Goal: Check status: Check status

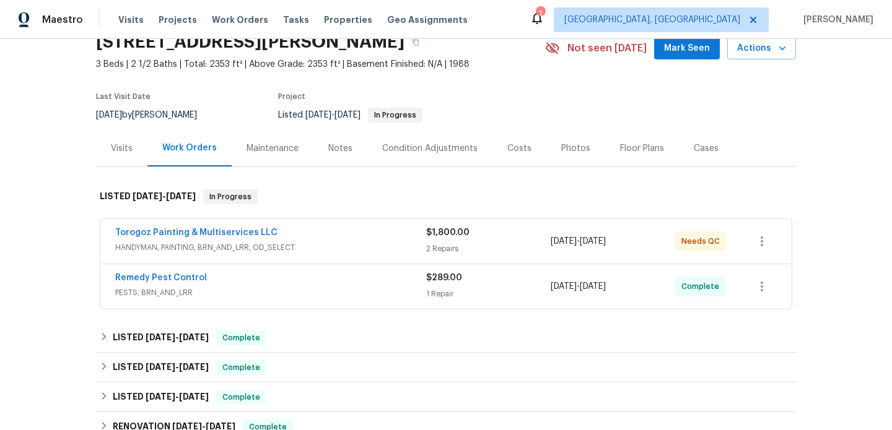
scroll to position [59, 0]
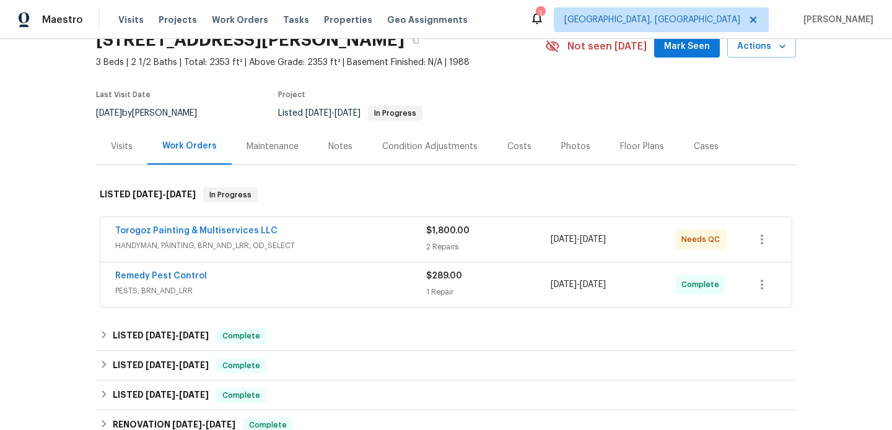
click at [326, 233] on div "Torogoz Painting & Multiservices LLC" at bounding box center [270, 232] width 311 height 15
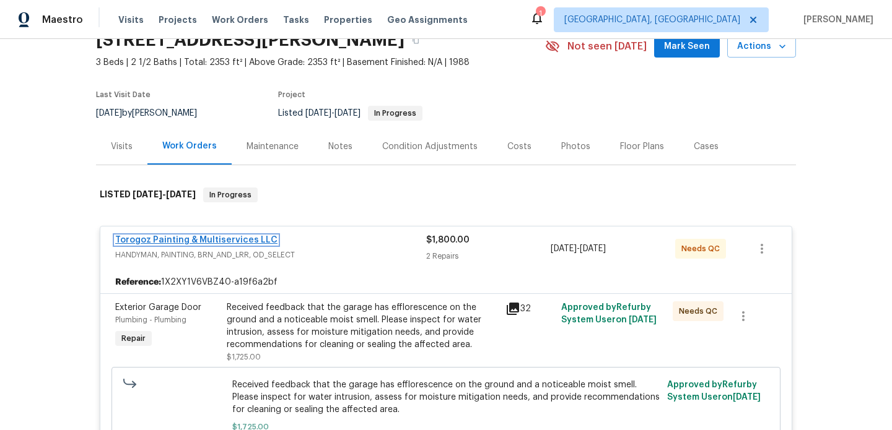
click at [247, 239] on link "Torogoz Painting & Multiservices LLC" at bounding box center [196, 240] width 162 height 9
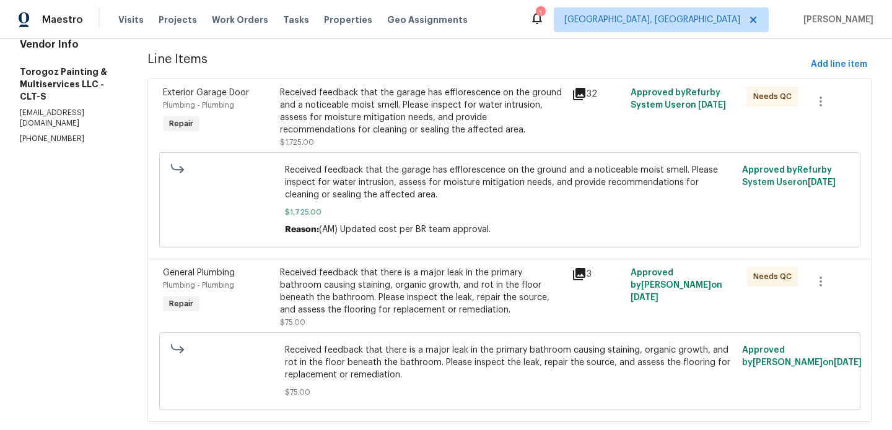
scroll to position [186, 0]
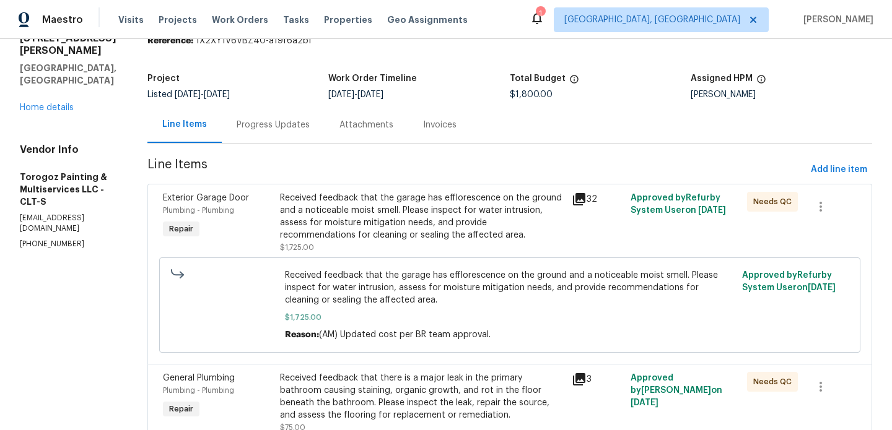
click at [299, 129] on div "Progress Updates" at bounding box center [273, 125] width 73 height 12
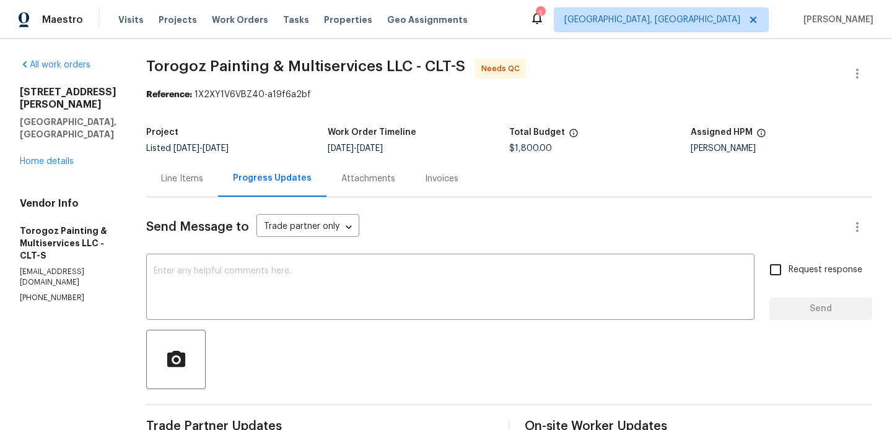
click at [203, 179] on div "Line Items" at bounding box center [182, 179] width 42 height 12
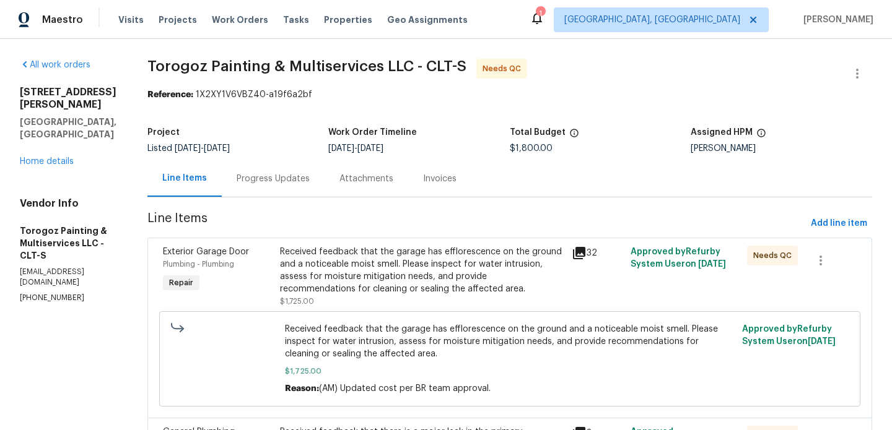
click at [292, 186] on div "Progress Updates" at bounding box center [273, 178] width 103 height 37
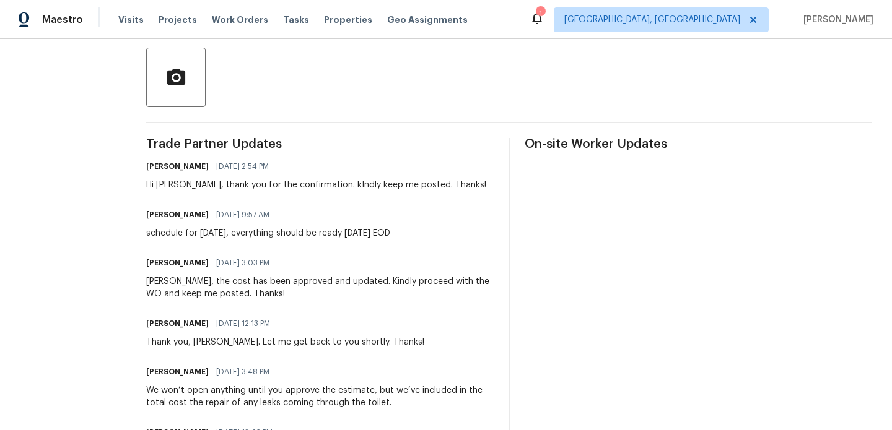
scroll to position [277, 0]
